Goal: Task Accomplishment & Management: Use online tool/utility

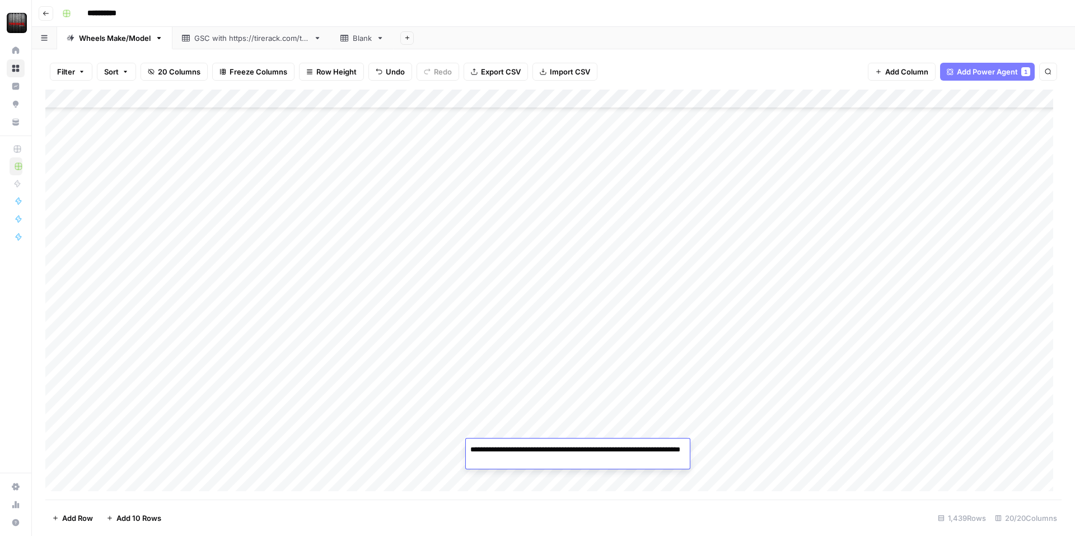
scroll to position [392, 0]
click at [102, 471] on div "Add Column" at bounding box center [553, 295] width 1016 height 410
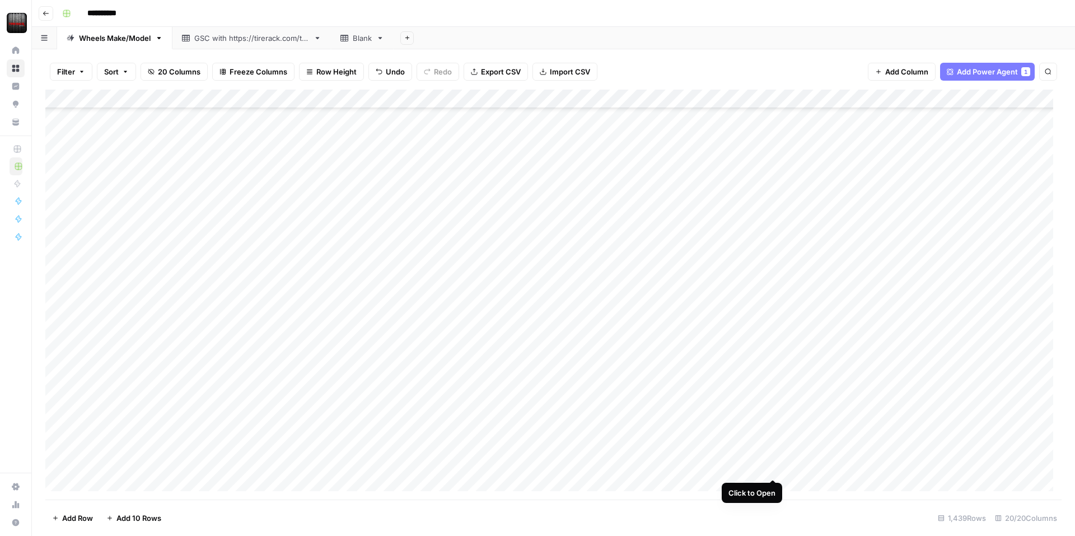
click at [771, 462] on div "Add Column" at bounding box center [553, 295] width 1016 height 410
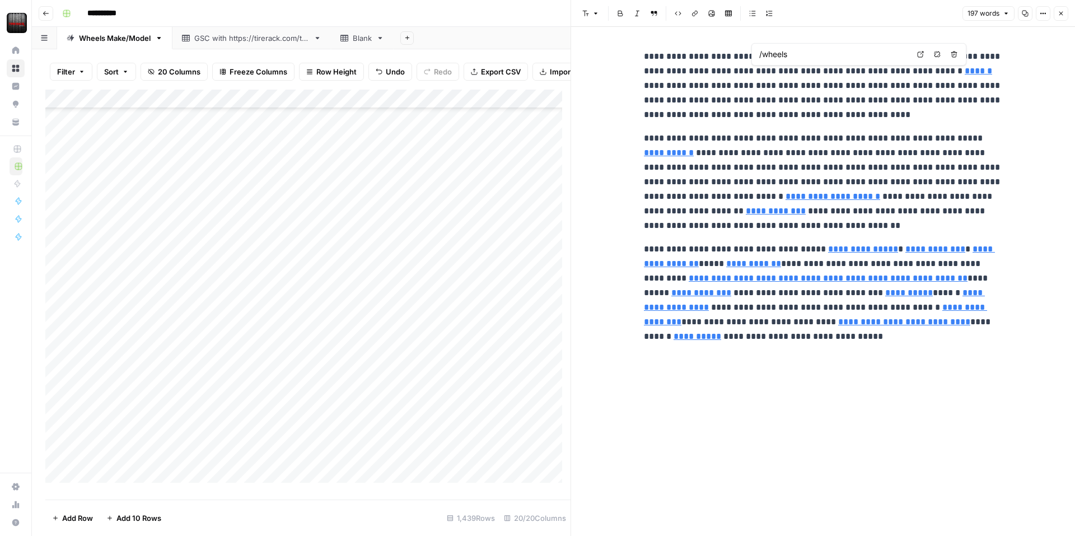
type input "/upgrade-garage/how-do-i-measure-wheel-bolt-pattern"
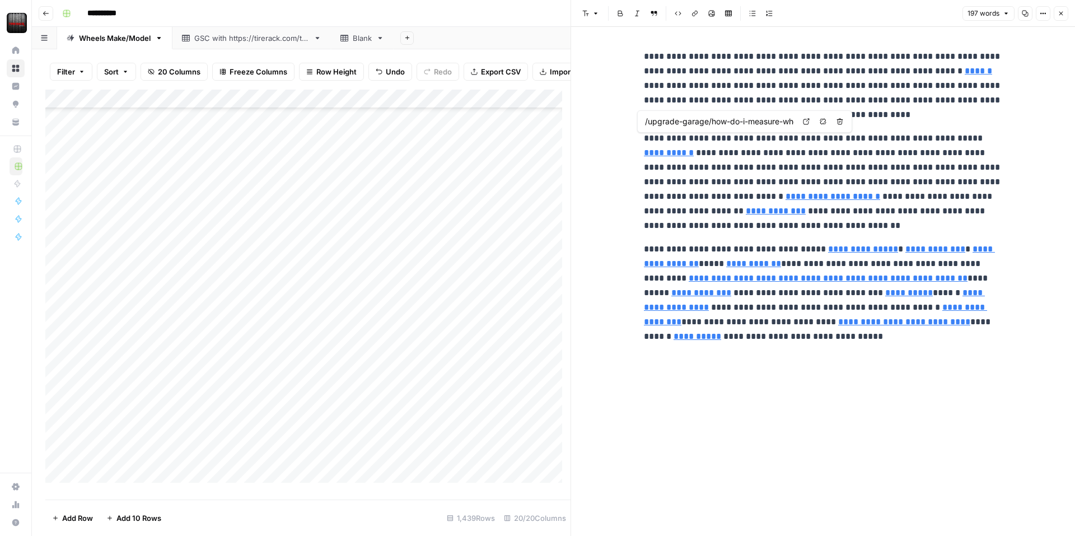
drag, startPoint x: 658, startPoint y: 148, endPoint x: 662, endPoint y: 122, distance: 26.5
click at [662, 122] on input "/upgrade-garage/how-do-i-measure-wheel-bolt-pattern" at bounding box center [719, 121] width 149 height 11
drag, startPoint x: 652, startPoint y: 152, endPoint x: 665, endPoint y: 123, distance: 31.8
click at [665, 123] on input "/upgrade-garage/how-do-i-measure-wheel-bolt-pattern" at bounding box center [719, 121] width 149 height 11
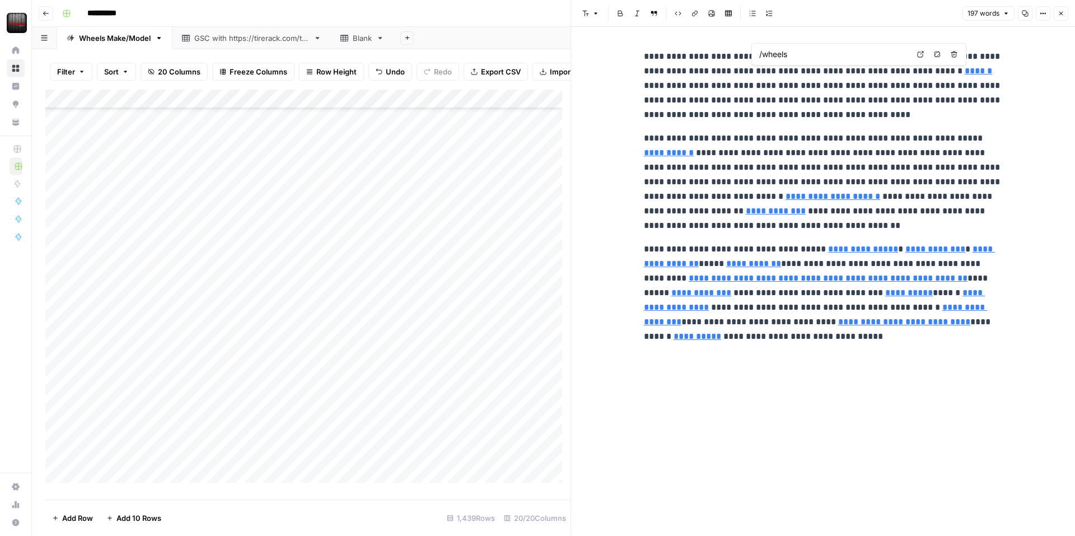
type input "/upgrade-garage/how-do-i-measure-wheel-bolt-pattern"
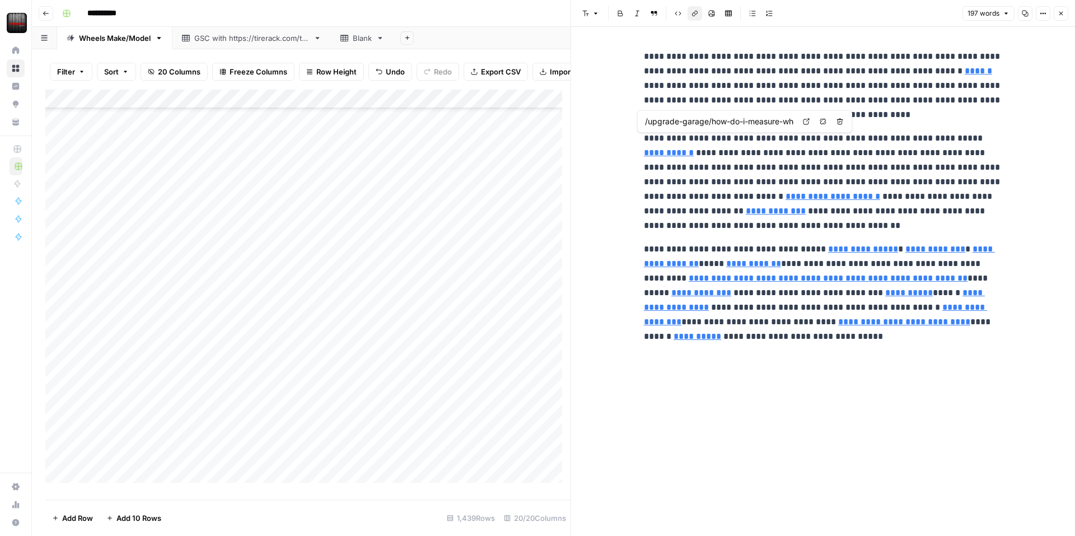
drag, startPoint x: 977, startPoint y: 139, endPoint x: 778, endPoint y: 119, distance: 200.3
click at [778, 119] on input "/upgrade-garage/how-do-i-measure-wheel-bolt-pattern" at bounding box center [719, 121] width 149 height 11
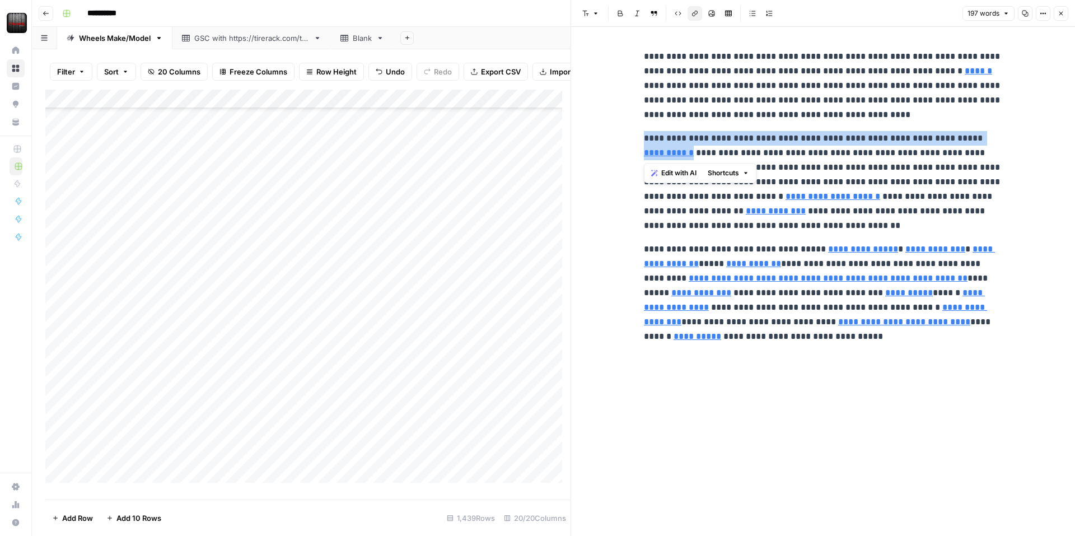
drag, startPoint x: 644, startPoint y: 139, endPoint x: 666, endPoint y: 148, distance: 23.8
click at [666, 148] on p "**********" at bounding box center [823, 182] width 358 height 102
copy p "**********"
type input "/upgrade-garage/how-do-i-measure-wheel-bolt-pattern"
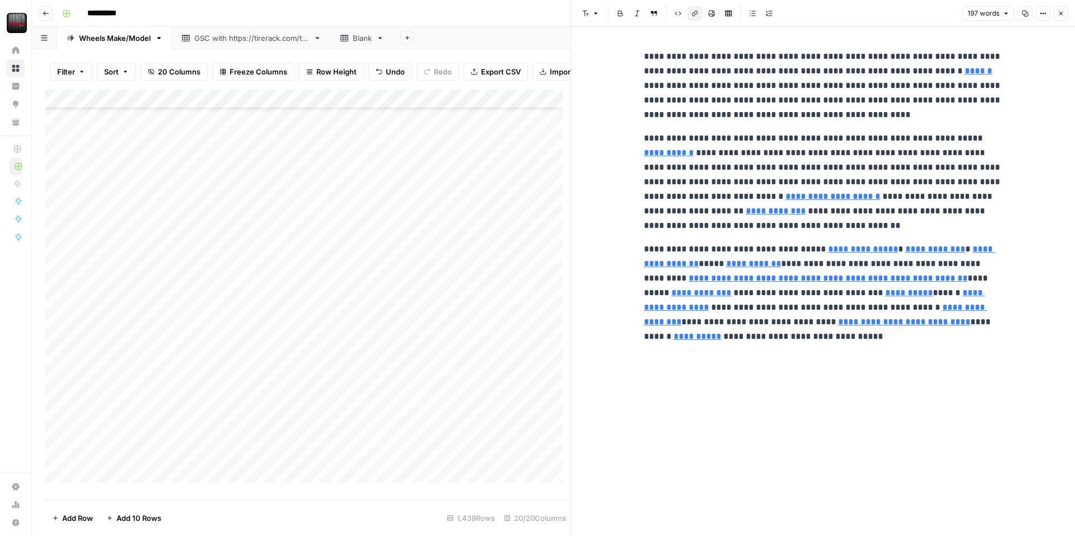
click at [707, 240] on div "**********" at bounding box center [823, 196] width 372 height 303
type input "/wheels/brands/ultra-motorsports"
type input "/upgrade-garage/how-do-i-measure-wheel-bolt-pattern"
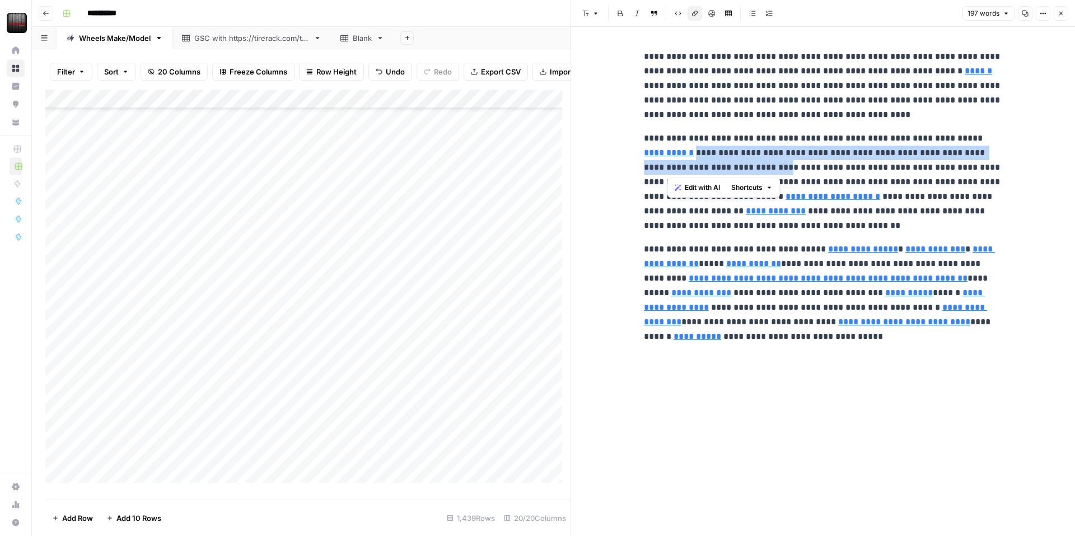
drag, startPoint x: 668, startPoint y: 151, endPoint x: 740, endPoint y: 162, distance: 72.0
click at [740, 162] on p "**********" at bounding box center [823, 182] width 358 height 102
copy p "**********"
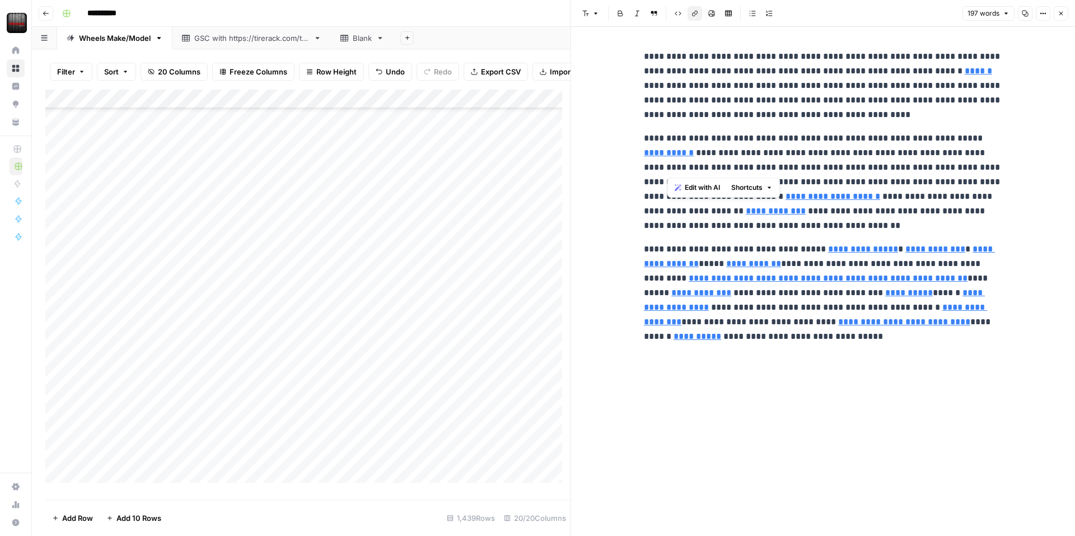
click at [797, 135] on p "**********" at bounding box center [823, 182] width 358 height 102
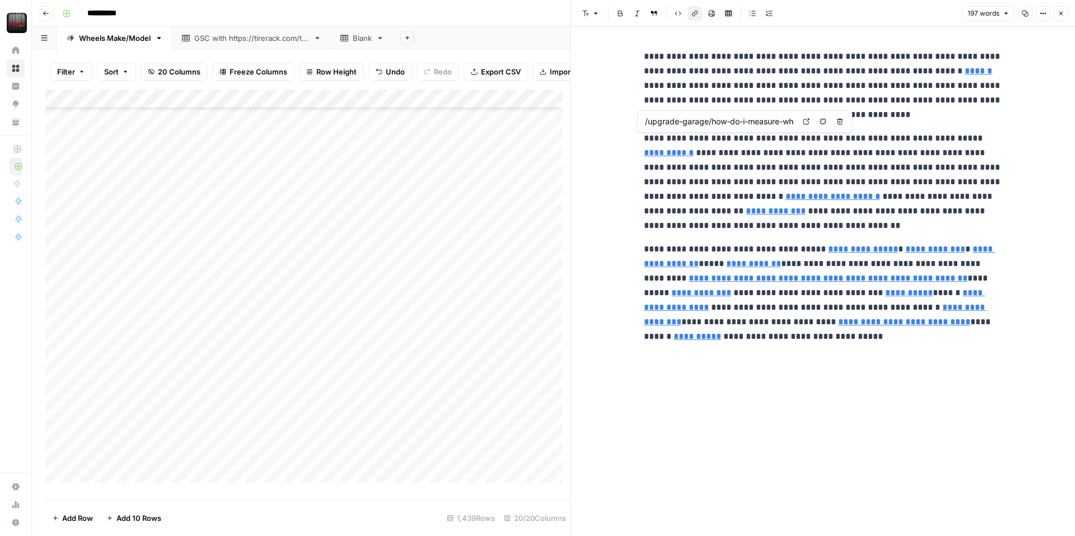
drag, startPoint x: 654, startPoint y: 158, endPoint x: 659, endPoint y: 125, distance: 32.9
click at [659, 125] on input "/upgrade-garage/how-do-i-measure-wheel-bolt-pattern" at bounding box center [719, 121] width 149 height 11
type input "/wheels/results"
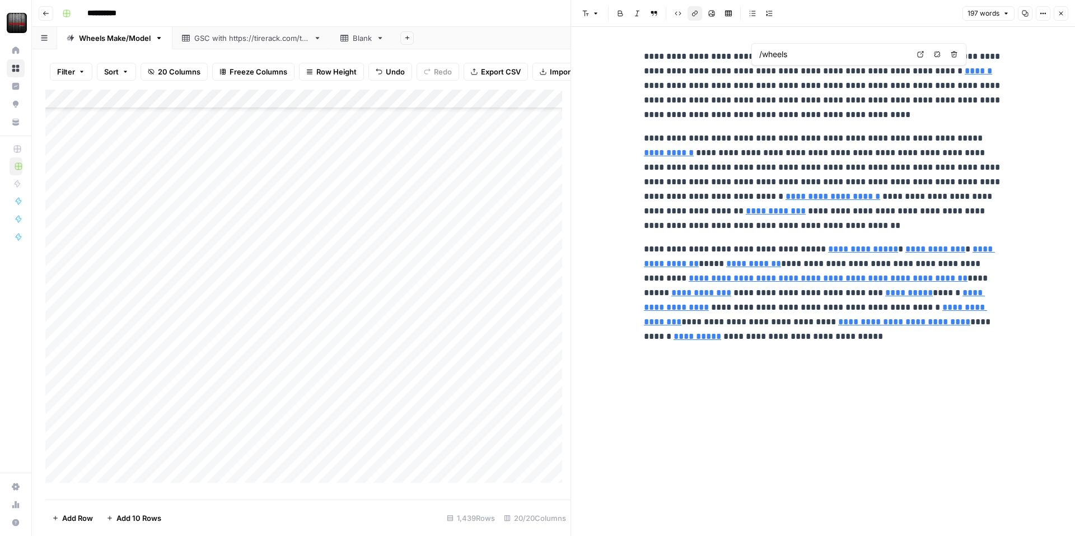
type input "/upgrade-garage/how-do-i-measure-wheel-bolt-pattern"
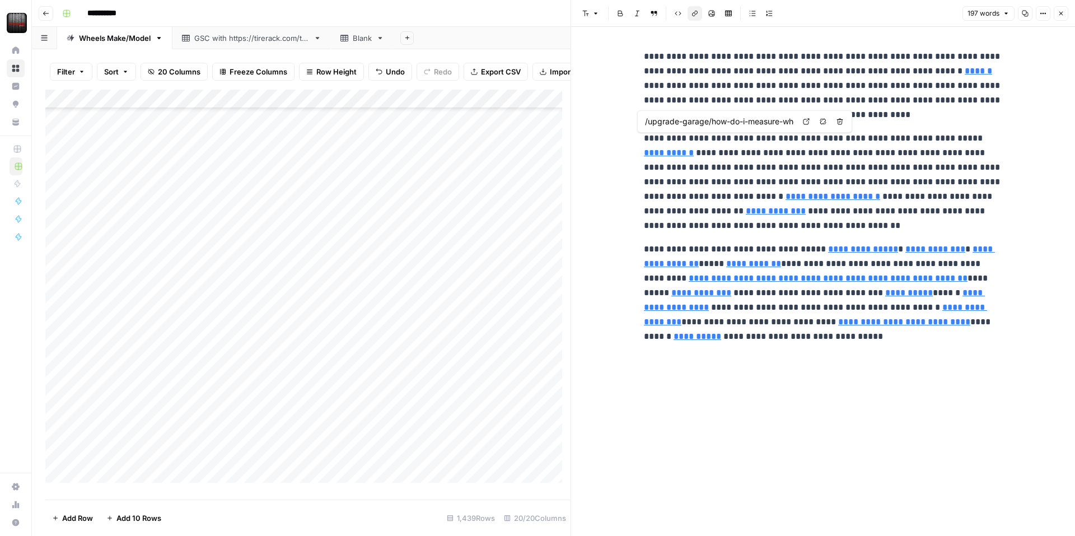
drag, startPoint x: 978, startPoint y: 139, endPoint x: 815, endPoint y: 122, distance: 163.3
click at [815, 122] on div "/upgrade-garage/how-do-i-measure-wheel-bolt-pattern Open in a new tab Remove li…" at bounding box center [744, 121] width 215 height 22
click at [824, 123] on icon "button" at bounding box center [823, 121] width 7 height 7
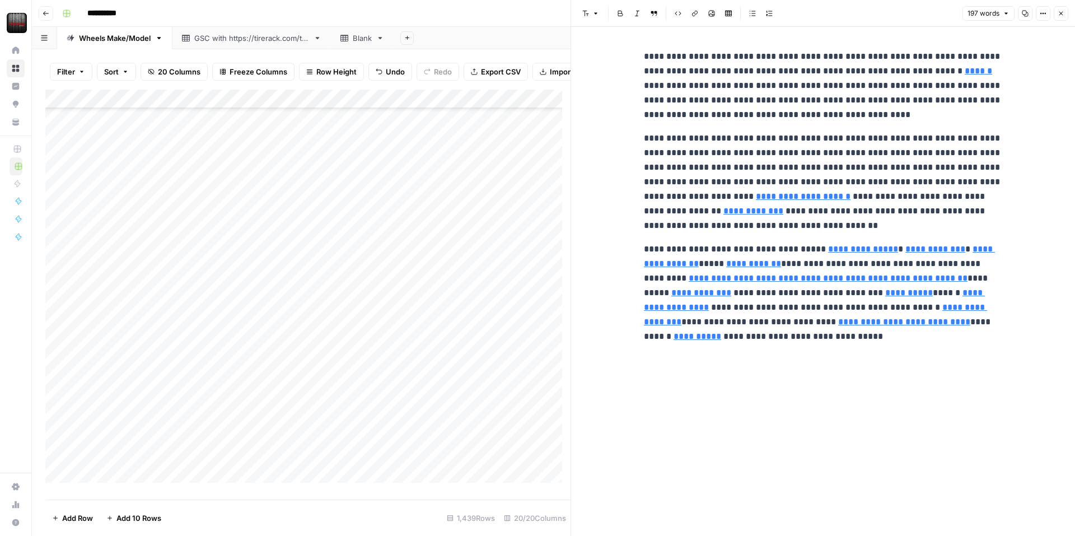
click at [860, 153] on p "**********" at bounding box center [823, 182] width 358 height 102
click at [901, 181] on icon "button" at bounding box center [899, 179] width 6 height 6
click at [711, 211] on link "**********" at bounding box center [741, 211] width 60 height 8
click at [845, 191] on icon "button" at bounding box center [847, 194] width 7 height 7
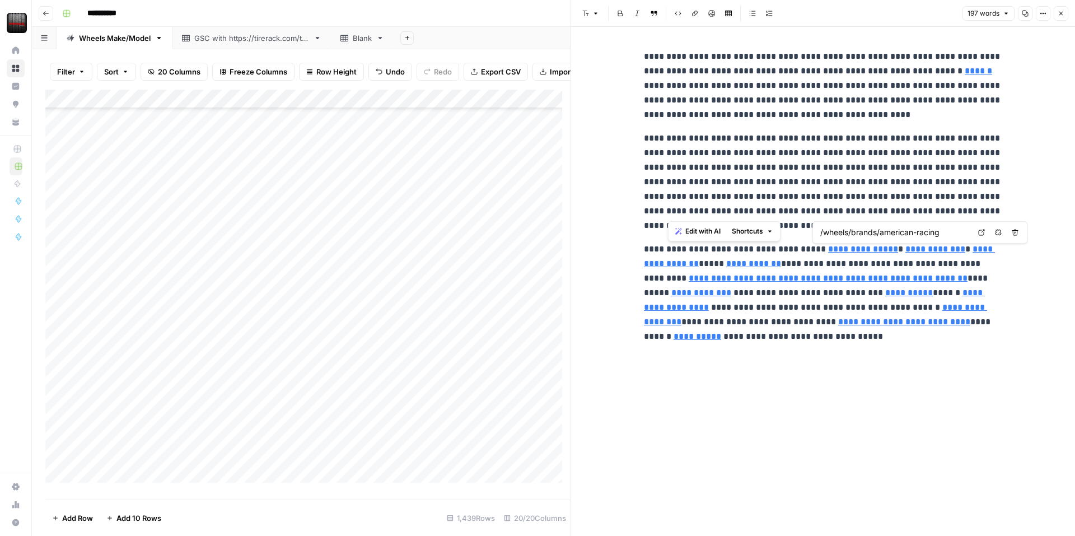
type input "/wheels/brands/motegi-racing"
type input "/tires/packages/index"
click at [880, 447] on div "**********" at bounding box center [823, 281] width 372 height 509
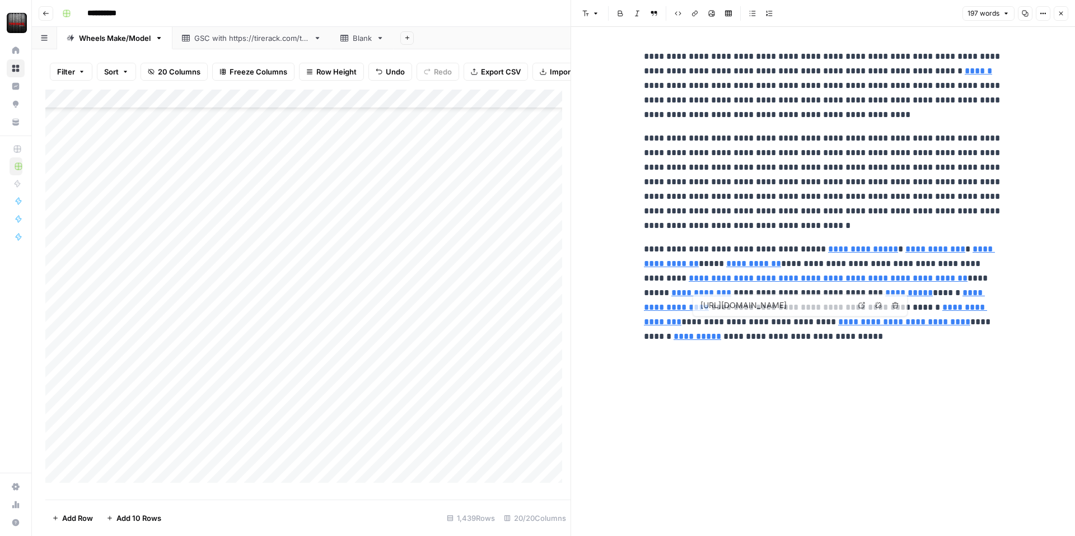
type input "/tires/packages/index"
type input "/wheels/brands/ultra-motorsports"
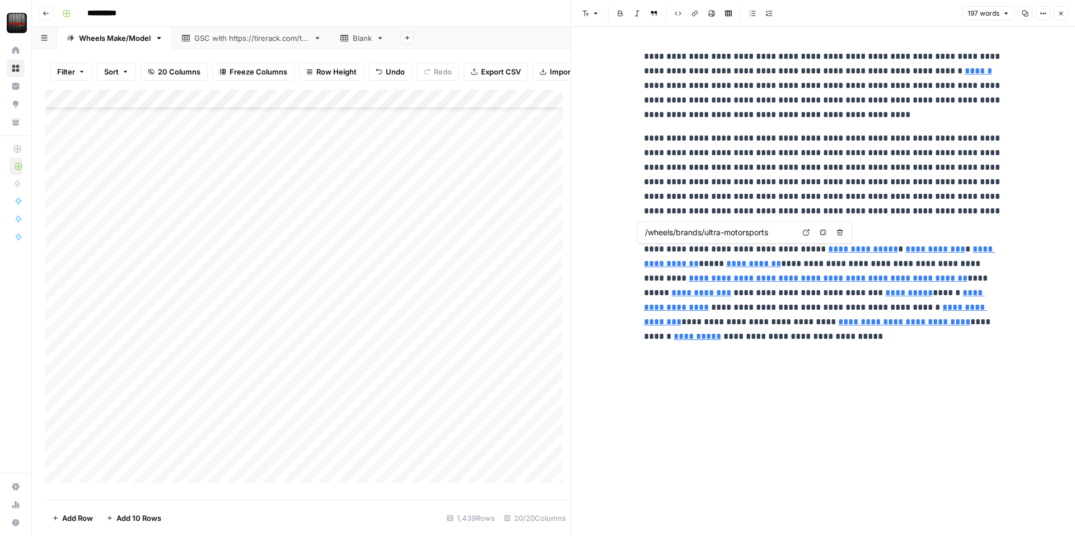
drag, startPoint x: 672, startPoint y: 259, endPoint x: 653, endPoint y: 234, distance: 31.1
click at [653, 234] on input "/wheels/brands/ultra-motorsports" at bounding box center [719, 232] width 149 height 11
drag, startPoint x: 724, startPoint y: 232, endPoint x: 779, endPoint y: 226, distance: 55.8
click at [779, 226] on div "/wheels/brands/ultra-motorsports" at bounding box center [719, 232] width 155 height 13
click at [675, 264] on link "**********" at bounding box center [819, 256] width 351 height 23
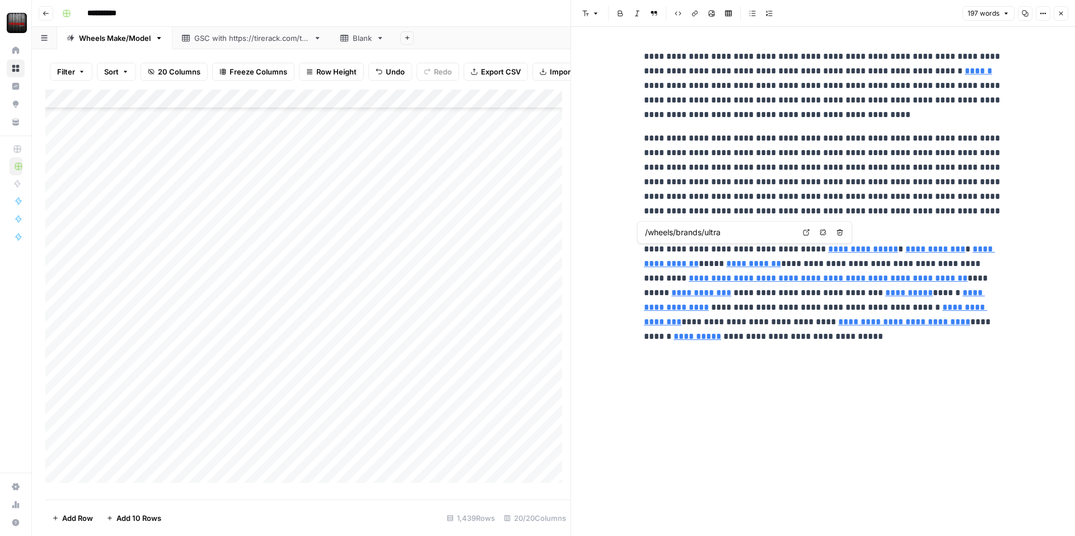
type input "/tires/packages/index"
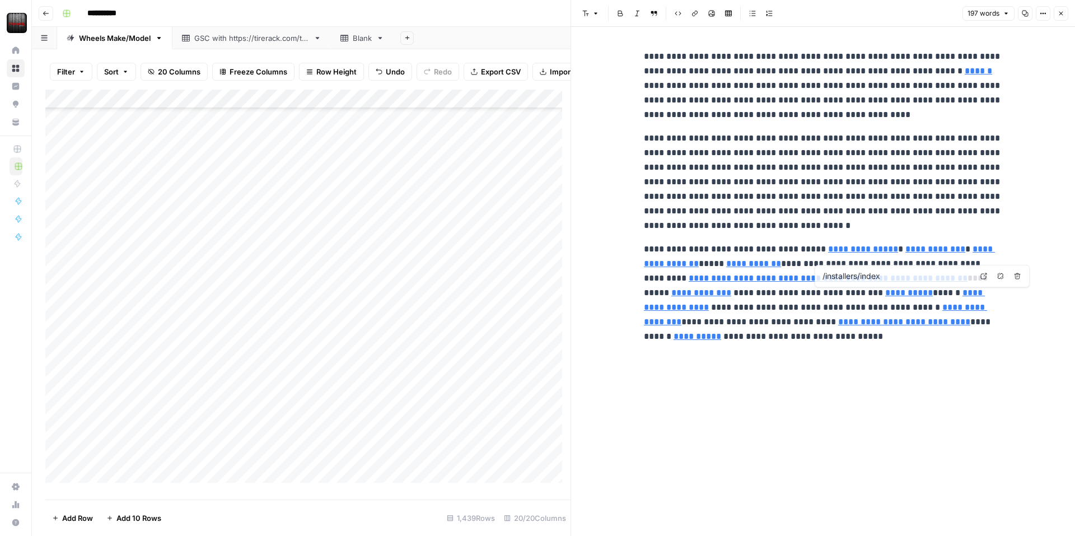
type input "/tires/packages/index"
type input "/wheels/brands/ultra"
type input "/installation/mobile-tire-installation"
type input "[URL][DOMAIN_NAME]"
click at [799, 260] on input "/tires/packages/index" at bounding box center [759, 261] width 149 height 11
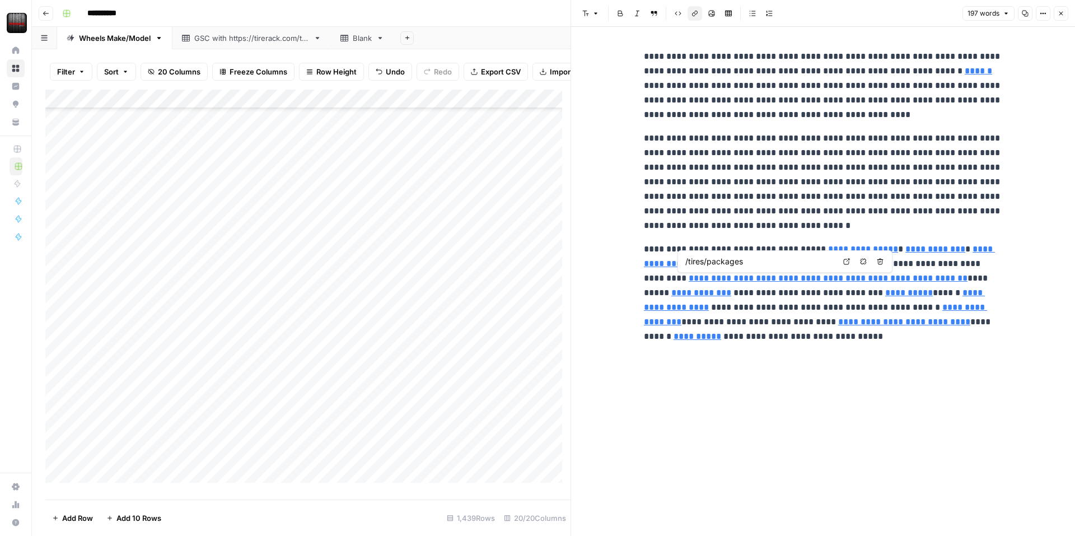
click at [704, 262] on input "/tires/packages" at bounding box center [759, 261] width 149 height 11
type input "/packages"
type input "/wheels/brands/motegi-racing"
drag, startPoint x: 990, startPoint y: 274, endPoint x: 722, endPoint y: 257, distance: 268.7
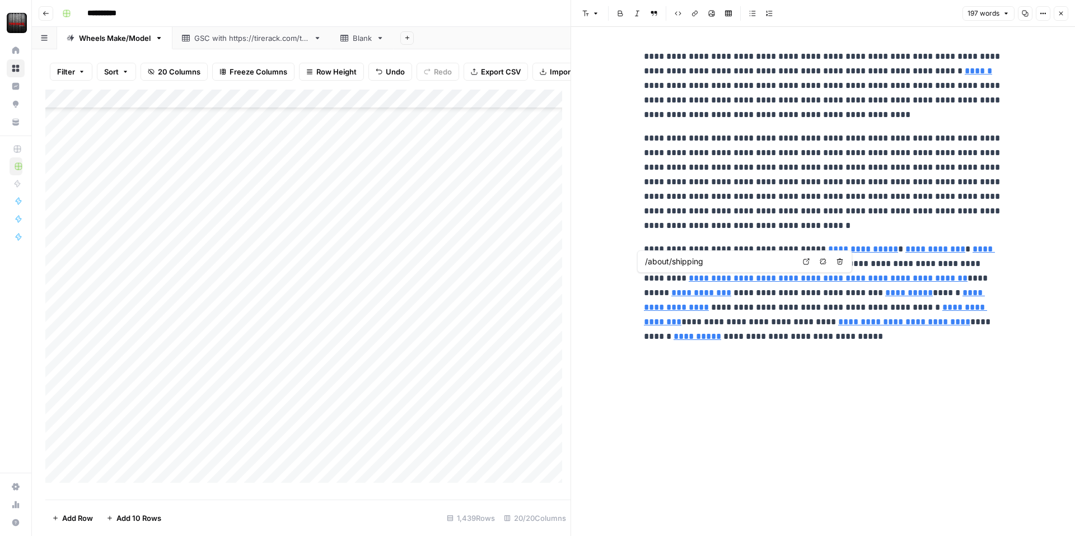
click at [722, 257] on input "/about/shipping" at bounding box center [719, 261] width 149 height 11
type input "/"
paste input "[URL][DOMAIN_NAME]"
type input "[URL][DOMAIN_NAME]"
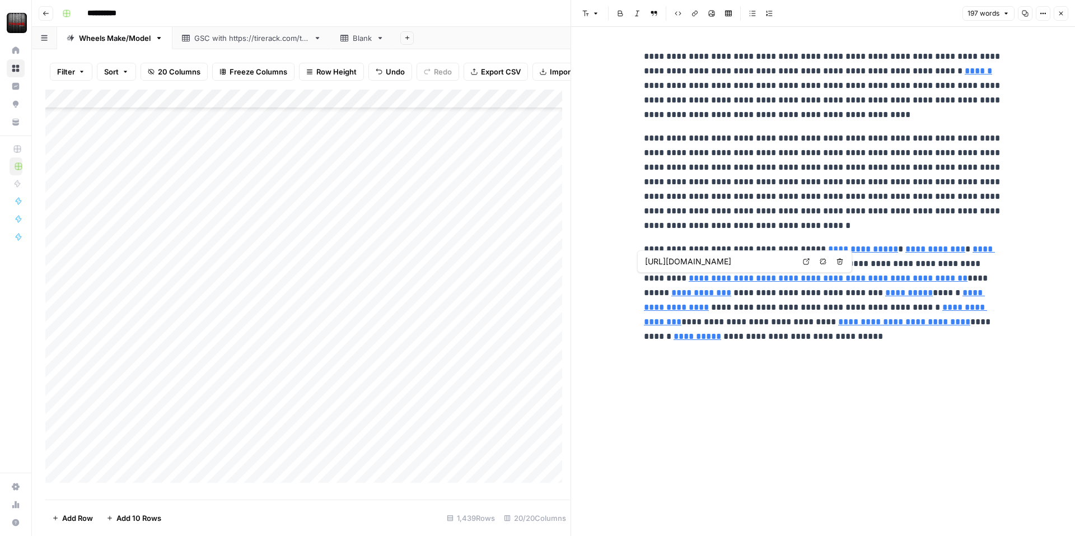
scroll to position [0, 0]
type input "/packages"
drag, startPoint x: 670, startPoint y: 293, endPoint x: 659, endPoint y: 265, distance: 30.1
click at [659, 265] on input "[URL][DOMAIN_NAME]" at bounding box center [719, 261] width 149 height 11
drag, startPoint x: 740, startPoint y: 258, endPoint x: 626, endPoint y: 258, distance: 113.1
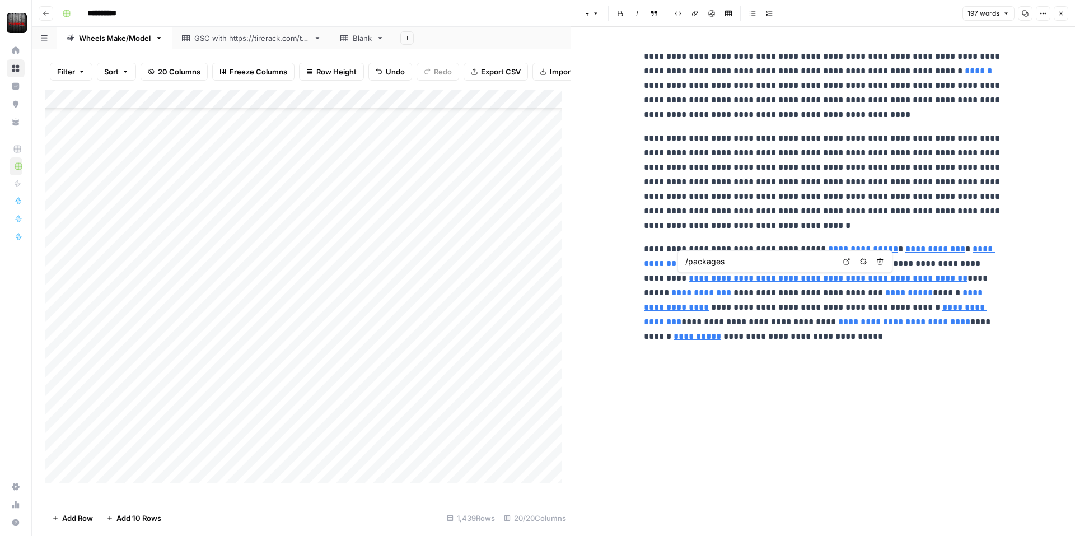
type input "[URL][DOMAIN_NAME]"
drag, startPoint x: 989, startPoint y: 276, endPoint x: 754, endPoint y: 261, distance: 235.6
click at [754, 261] on input "[URL][DOMAIN_NAME]" at bounding box center [719, 261] width 149 height 11
click at [739, 261] on input "[URL][DOMAIN_NAME]" at bounding box center [719, 261] width 149 height 11
type input "/packages"
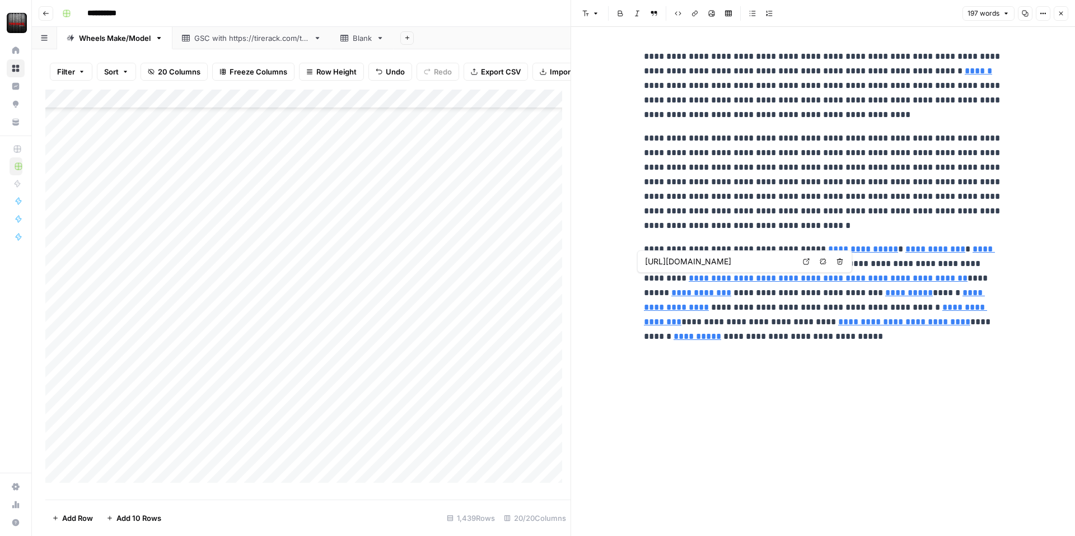
drag, startPoint x: 666, startPoint y: 295, endPoint x: 652, endPoint y: 269, distance: 29.5
click at [652, 269] on span "[URL][DOMAIN_NAME]" at bounding box center [719, 261] width 155 height 21
drag, startPoint x: 740, startPoint y: 259, endPoint x: 579, endPoint y: 272, distance: 161.2
click at [579, 272] on body "**********" at bounding box center [537, 268] width 1075 height 536
type input "/delivery-installation/home-shipping"
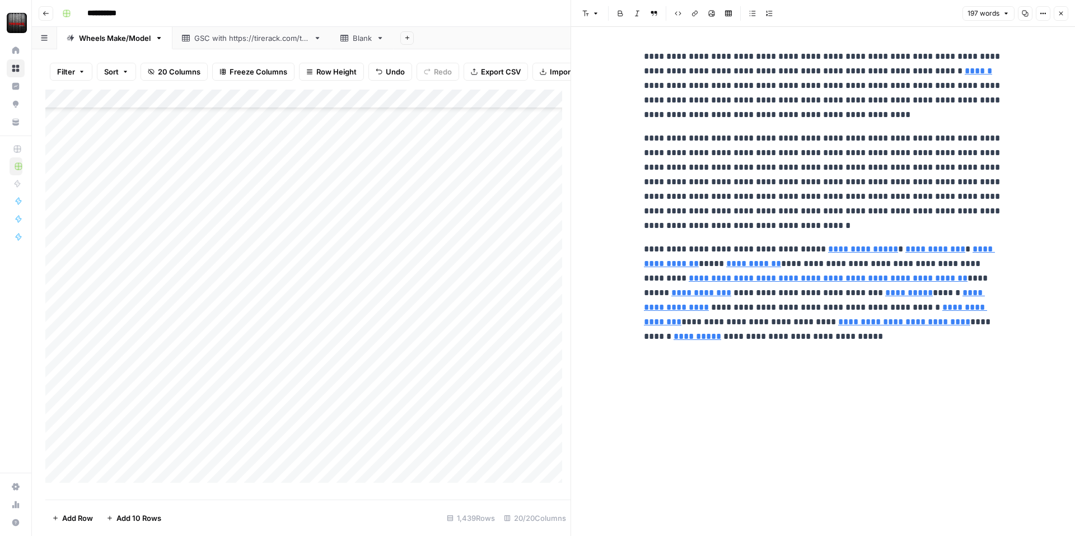
type input "/wheels/brands/ultra"
click at [885, 274] on input "/installers/index" at bounding box center [896, 275] width 149 height 11
type input "/installers"
click at [881, 271] on input "/installation/mobile-tire-installation" at bounding box center [821, 275] width 149 height 11
click at [787, 275] on input "/installation/mobile-tire-installation" at bounding box center [821, 275] width 149 height 11
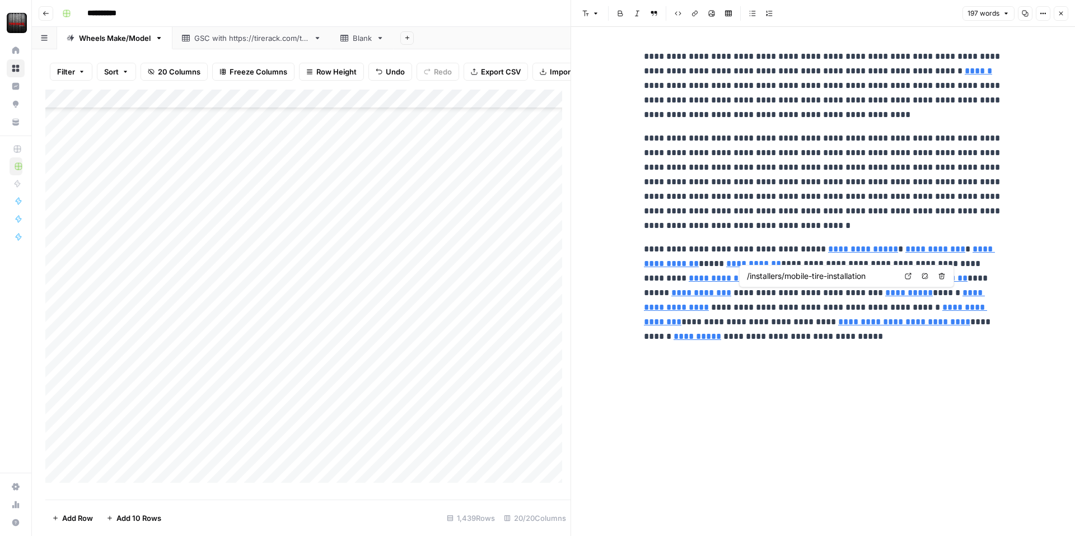
click at [876, 279] on input "/installers/mobile-tire-installation" at bounding box center [821, 275] width 149 height 11
type input "/installers/mobile"
type input "/content/tirerack/desktop/en/tech_center"
click at [914, 289] on input "/content/tirerack/desktop/en/tech_center" at bounding box center [903, 290] width 149 height 11
click at [891, 308] on link "**********" at bounding box center [815, 314] width 343 height 23
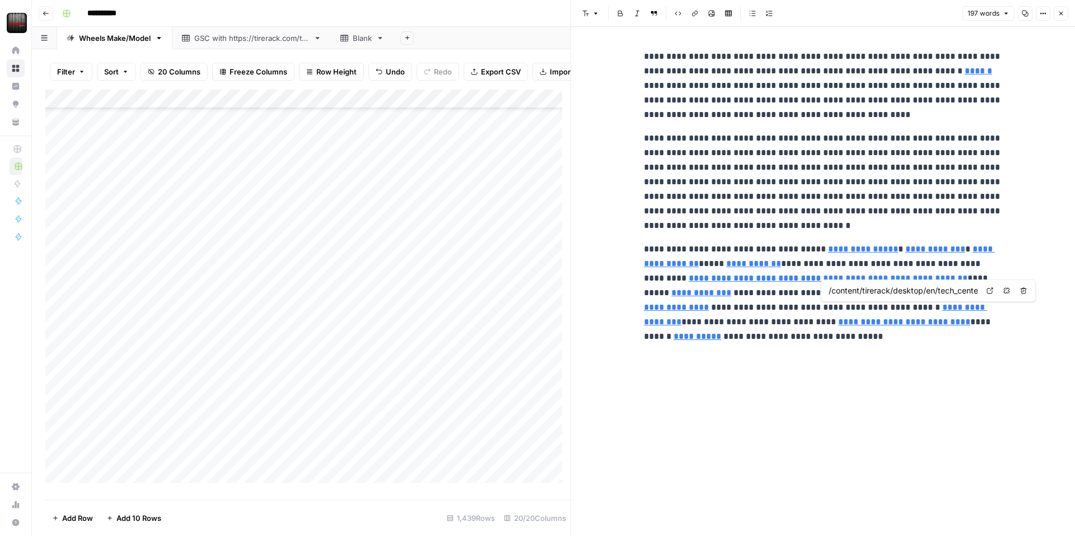
click at [853, 294] on input "/content/tirerack/desktop/en/tech_center" at bounding box center [903, 290] width 149 height 11
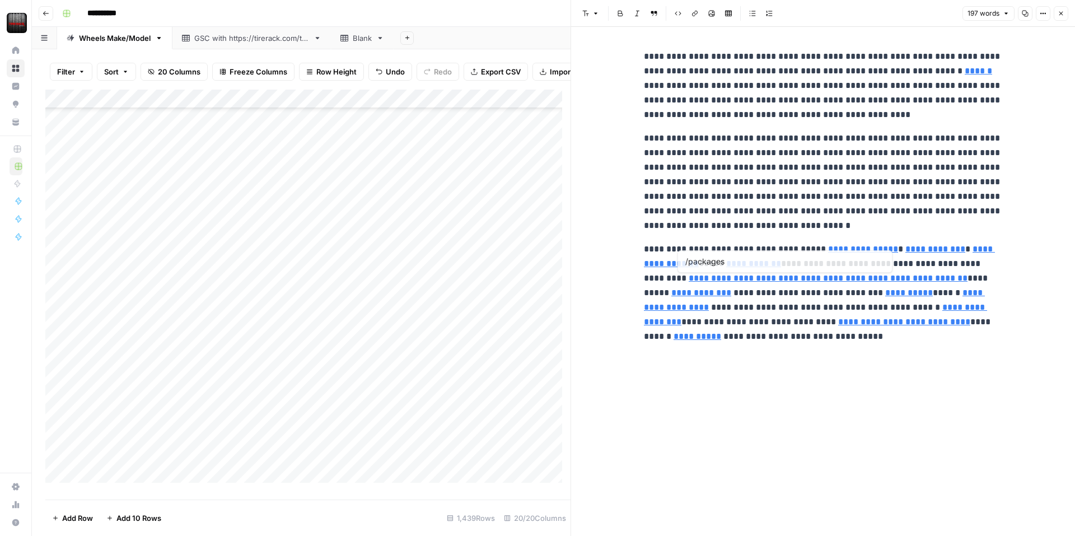
type input "/content/tirerack/desktop/en/tech_center"
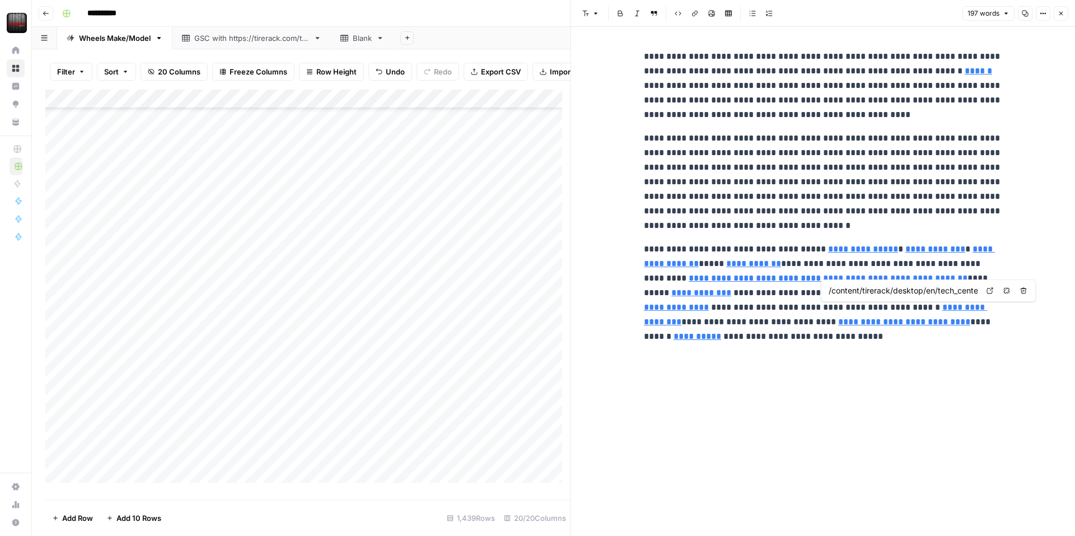
click at [864, 290] on input "/content/tirerack/desktop/en/tech_center" at bounding box center [903, 290] width 149 height 11
type input "/content/tirerack/desktop/en/tech_center"
click at [1003, 292] on icon "button" at bounding box center [1006, 290] width 7 height 7
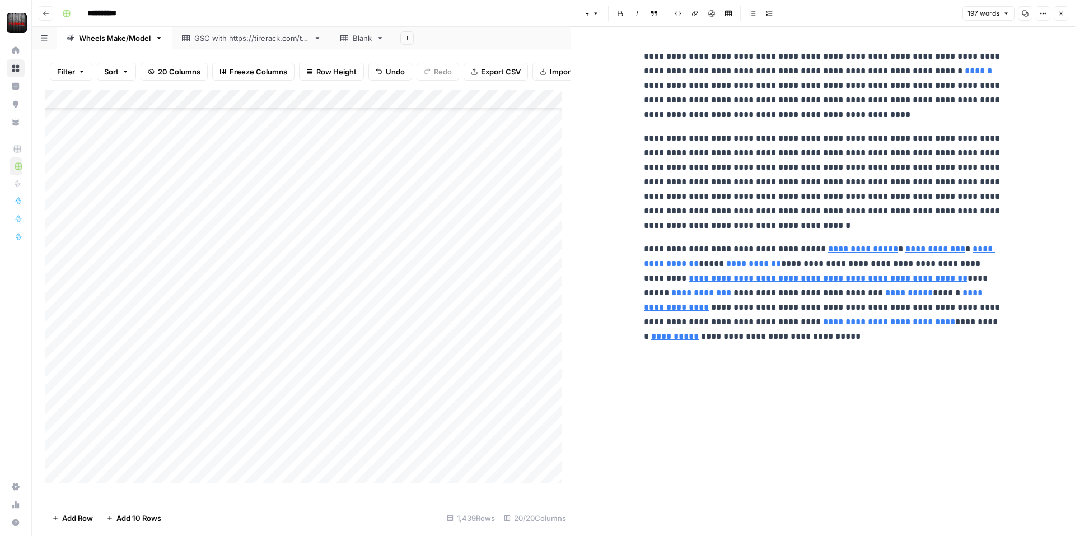
click at [863, 405] on div "**********" at bounding box center [823, 281] width 372 height 509
click at [904, 308] on p "**********" at bounding box center [823, 293] width 358 height 102
drag, startPoint x: 904, startPoint y: 308, endPoint x: 824, endPoint y: 324, distance: 81.5
click at [824, 324] on p "**********" at bounding box center [823, 293] width 358 height 102
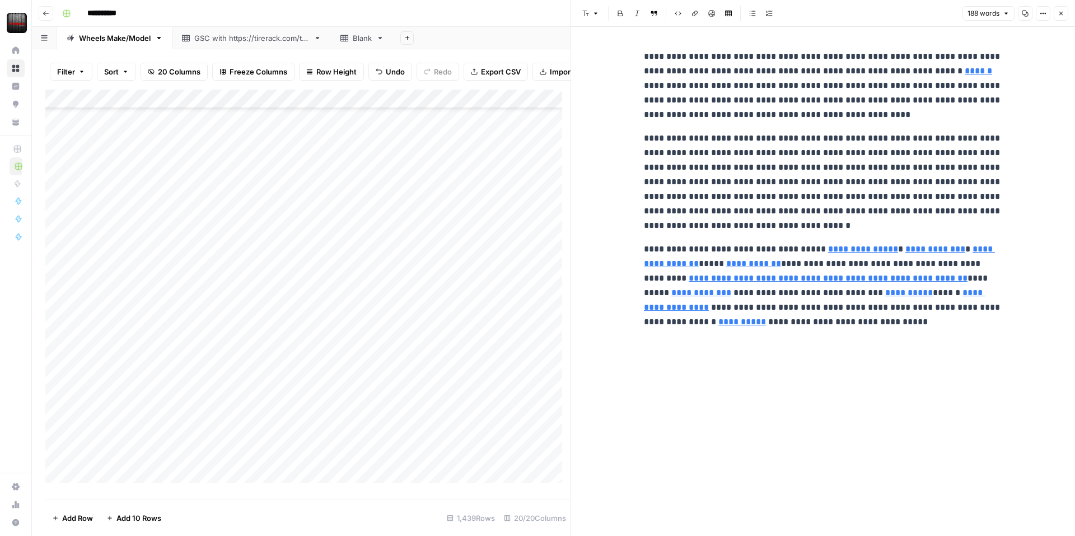
click at [890, 387] on div "**********" at bounding box center [823, 281] width 372 height 509
drag, startPoint x: 644, startPoint y: 56, endPoint x: 811, endPoint y: 322, distance: 314.2
click at [811, 322] on div "**********" at bounding box center [823, 189] width 372 height 289
copy div "**********"
click at [1062, 10] on icon "button" at bounding box center [1061, 13] width 7 height 7
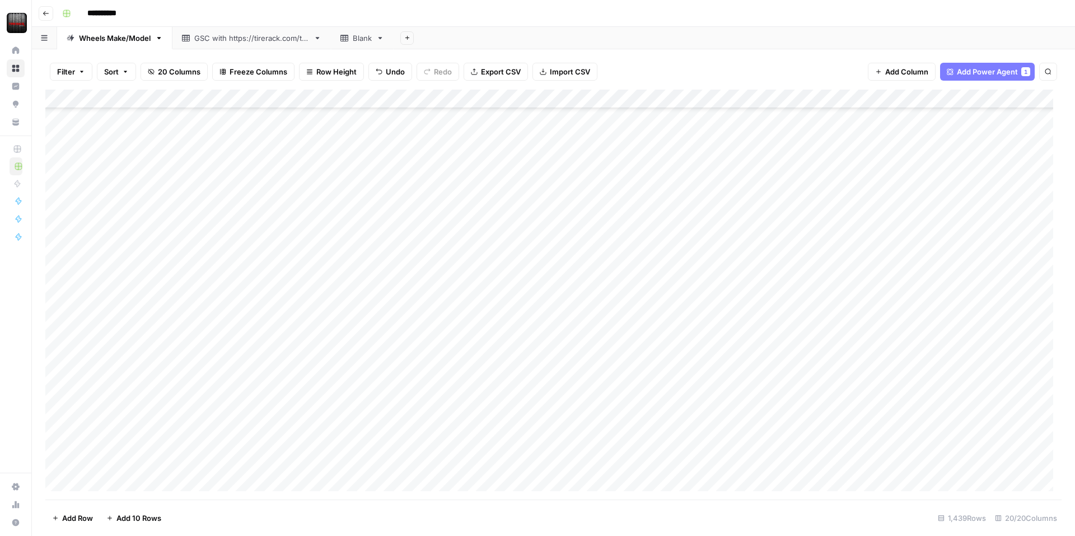
click at [522, 469] on div "Add Column" at bounding box center [553, 295] width 1016 height 410
click at [522, 469] on textarea "**********" at bounding box center [578, 474] width 224 height 27
click at [181, 485] on div "Add Column" at bounding box center [553, 295] width 1016 height 410
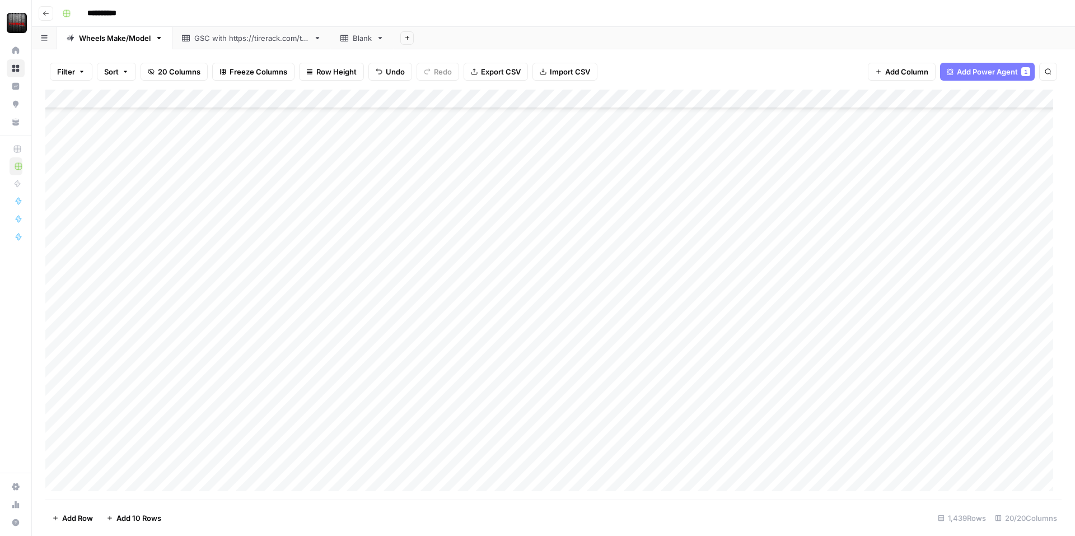
scroll to position [504, 0]
click at [772, 371] on div "Add Column" at bounding box center [553, 295] width 1016 height 410
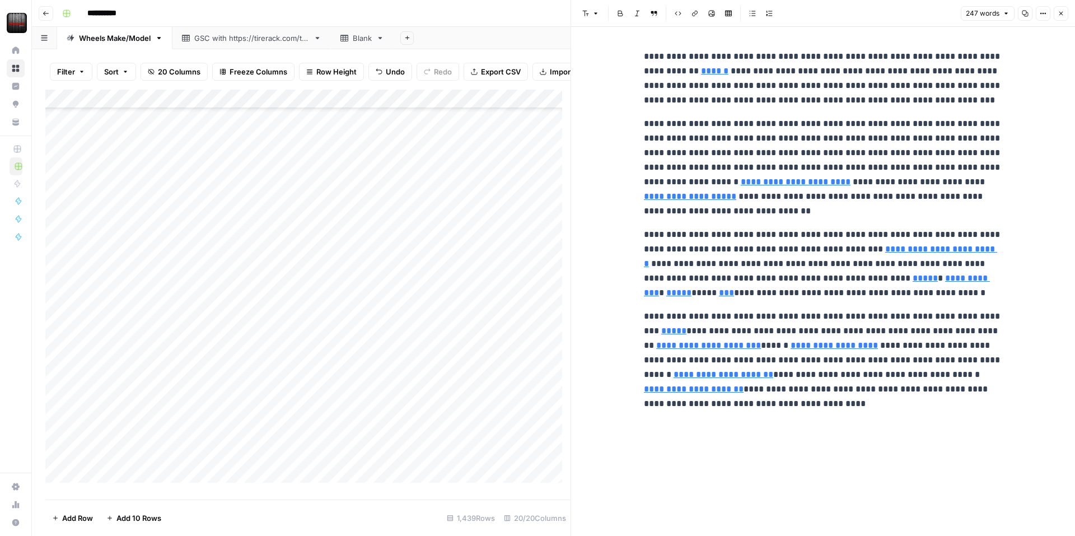
type input "/wheels/brands/motegi-racing"
